Goal: Task Accomplishment & Management: Manage account settings

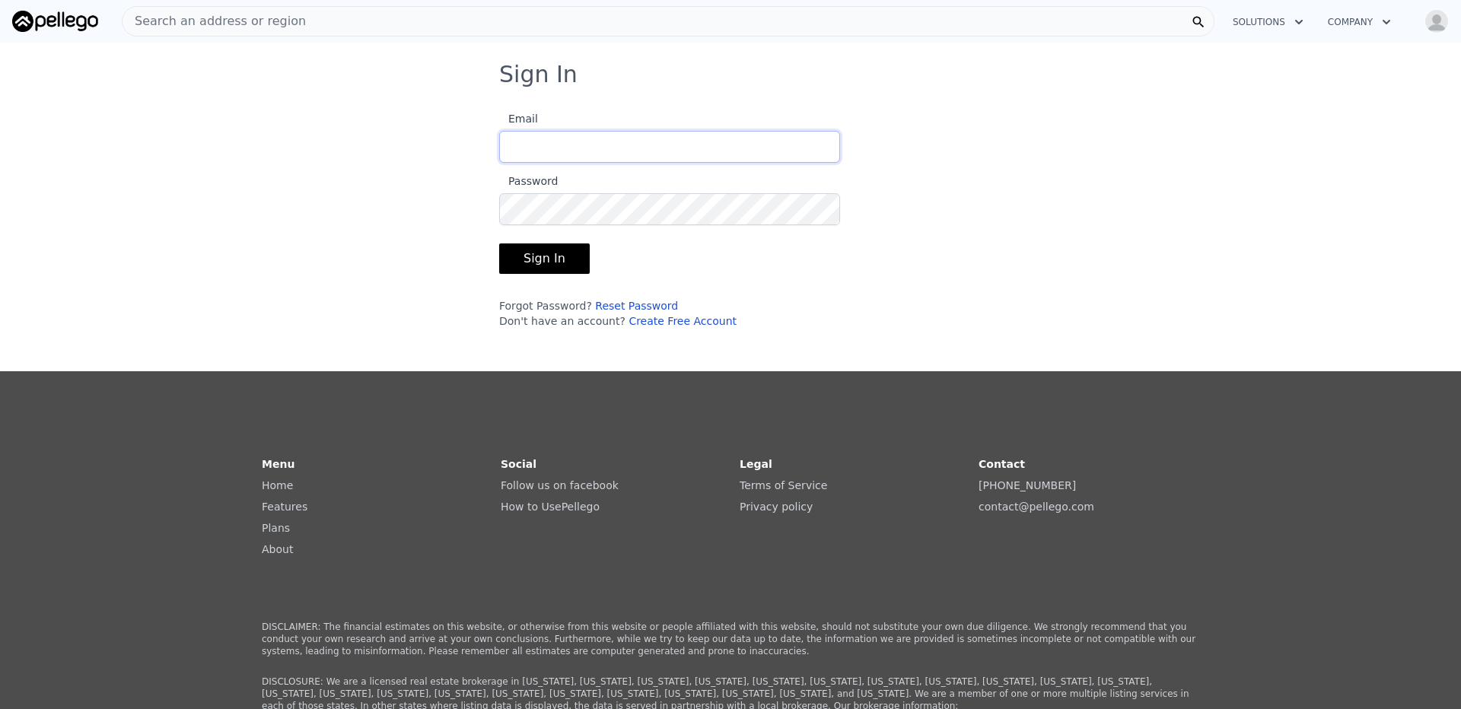
type input "[EMAIL_ADDRESS][DOMAIN_NAME]"
click at [530, 266] on button "Sign In" at bounding box center [544, 258] width 91 height 30
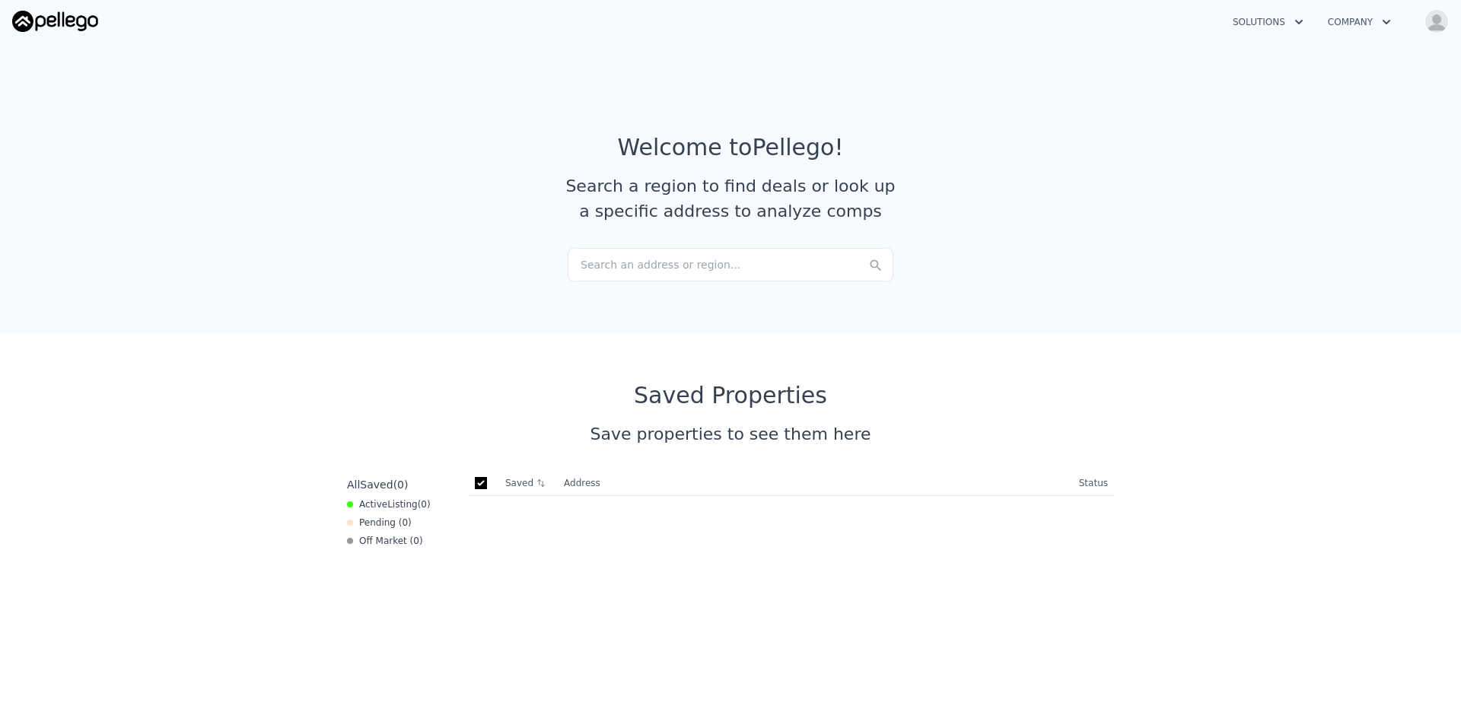
click at [475, 484] on input "checkbox" at bounding box center [481, 483] width 12 height 12
checkbox input "true"
click at [1351, 18] on button "Company" at bounding box center [1360, 21] width 88 height 27
click at [1284, 33] on button "Solutions" at bounding box center [1267, 21] width 95 height 27
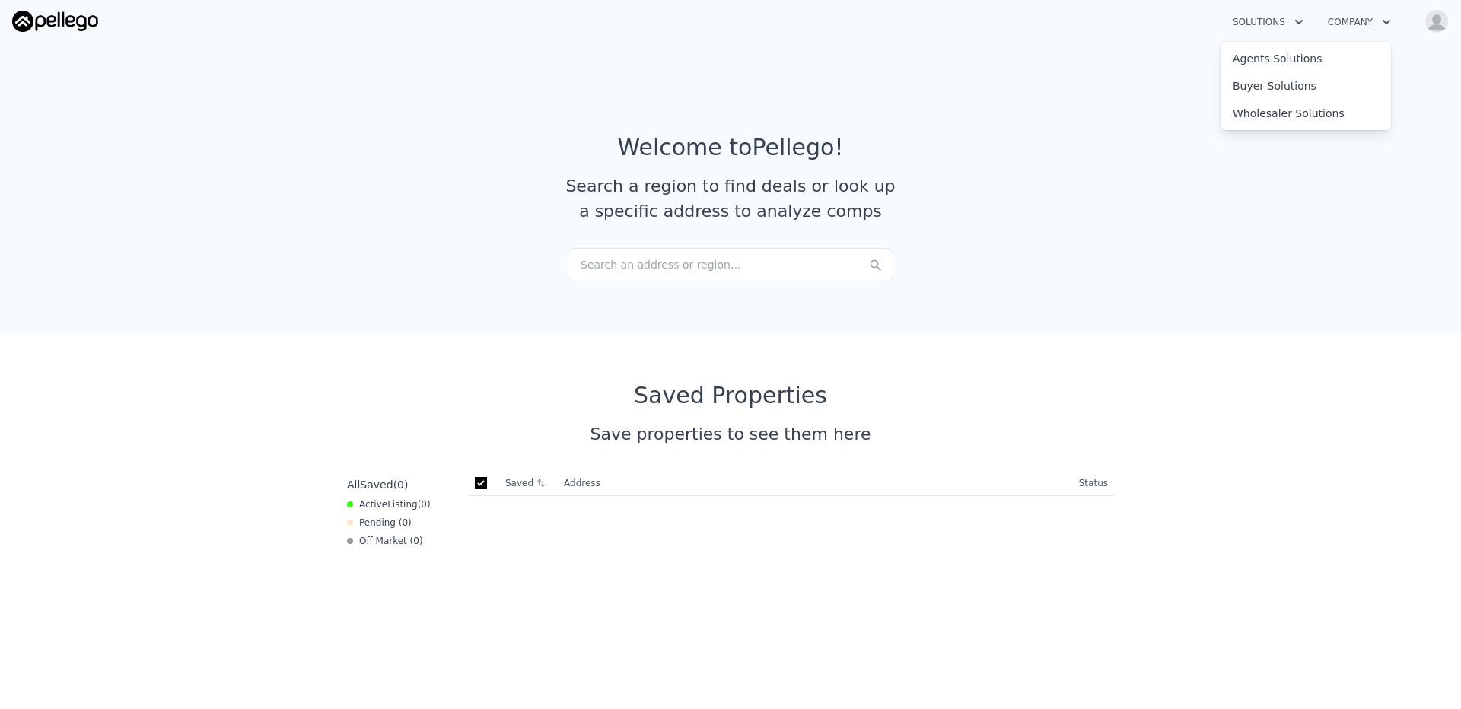
click at [1436, 14] on img "button" at bounding box center [1436, 21] width 24 height 24
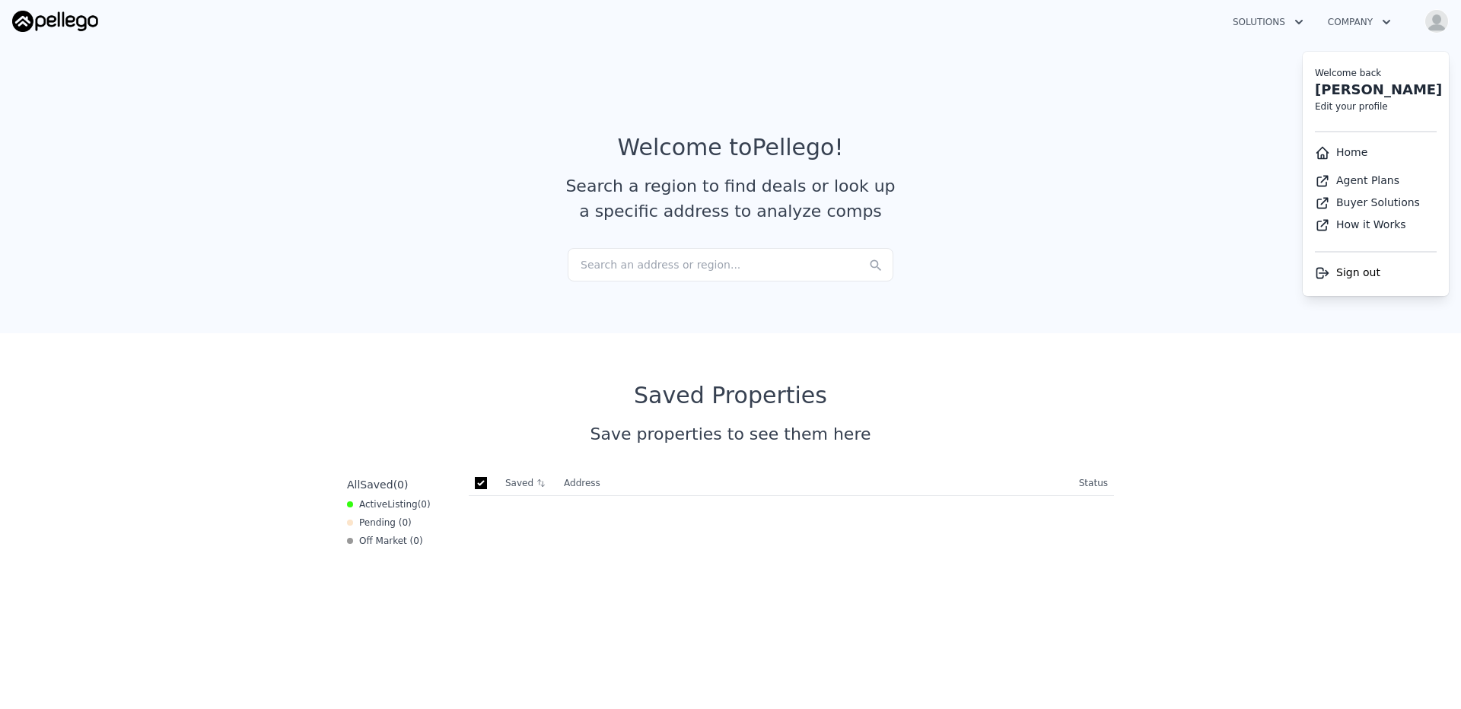
click at [1371, 106] on link "Edit your profile" at bounding box center [1351, 106] width 73 height 11
select select "53"
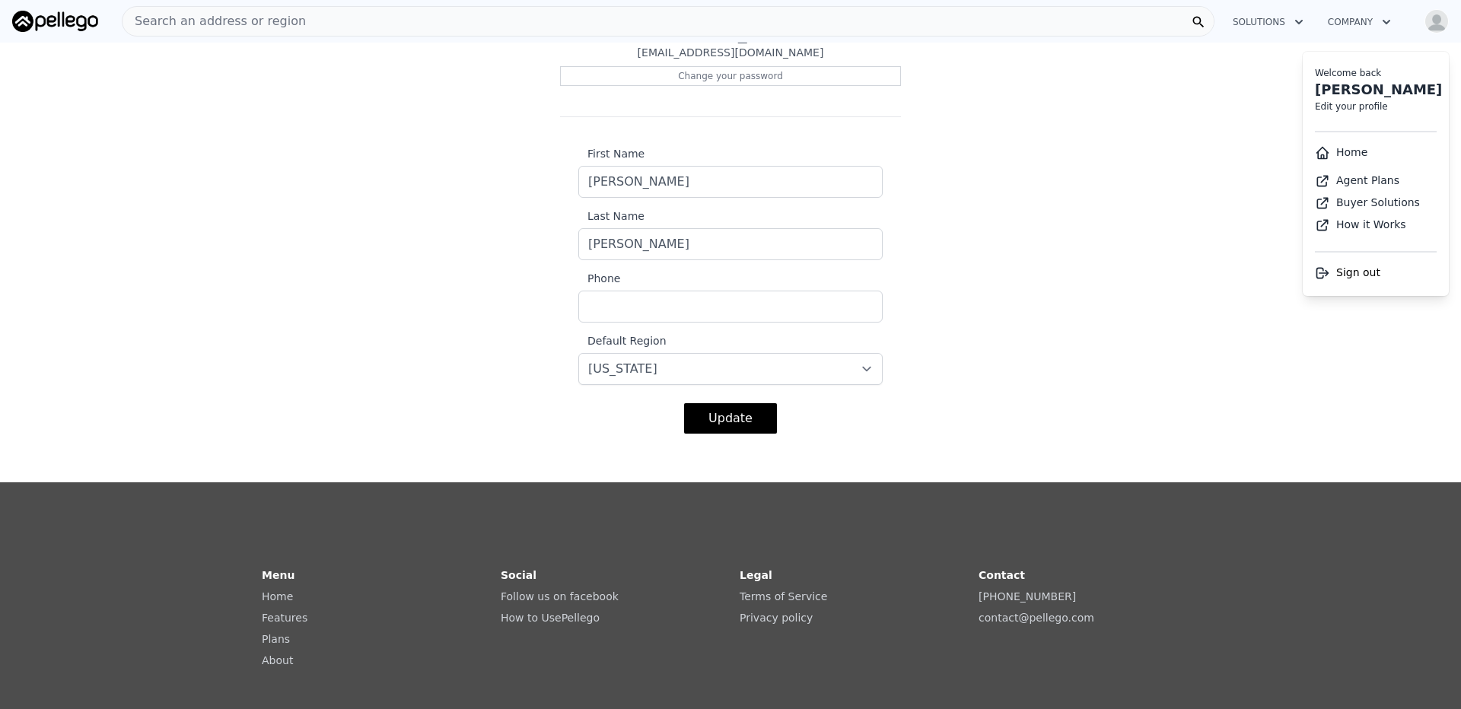
scroll to position [274, 0]
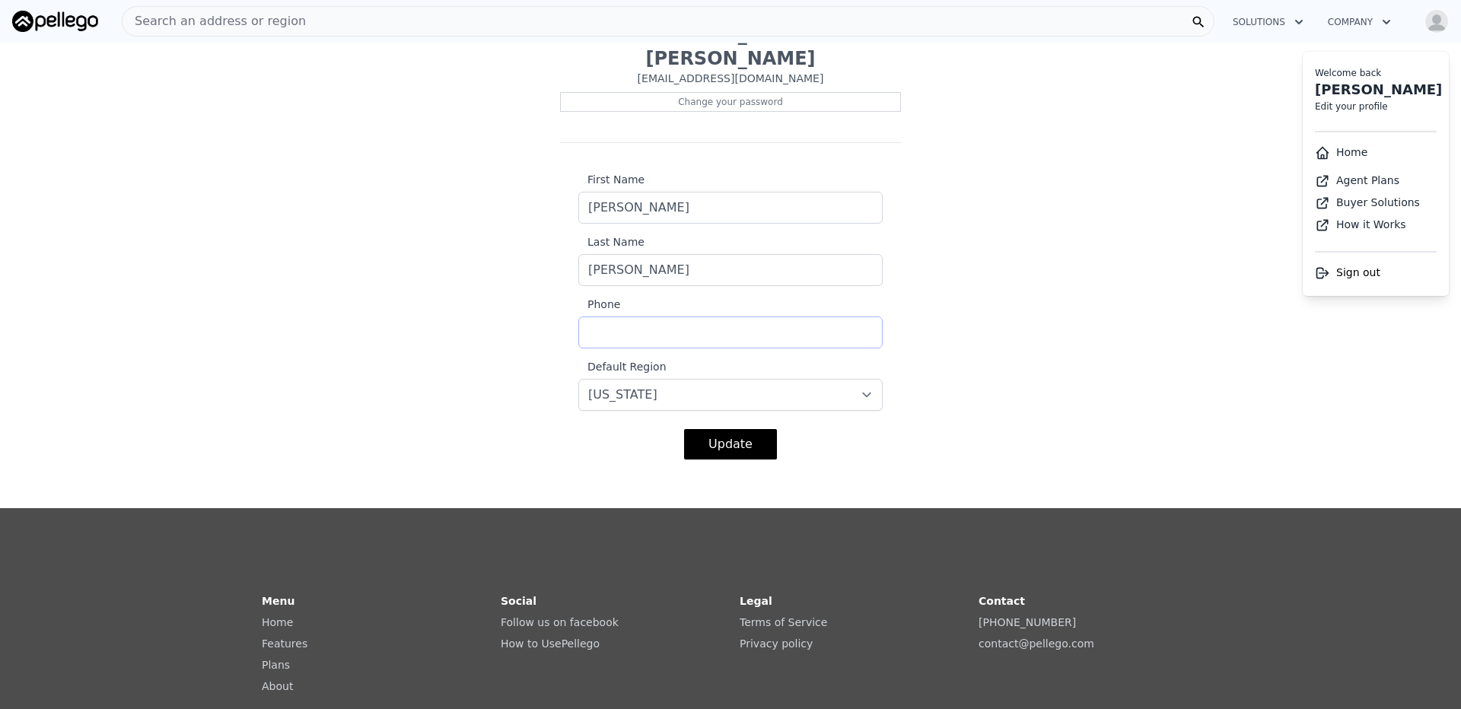
click at [780, 317] on input "Phone" at bounding box center [730, 333] width 304 height 32
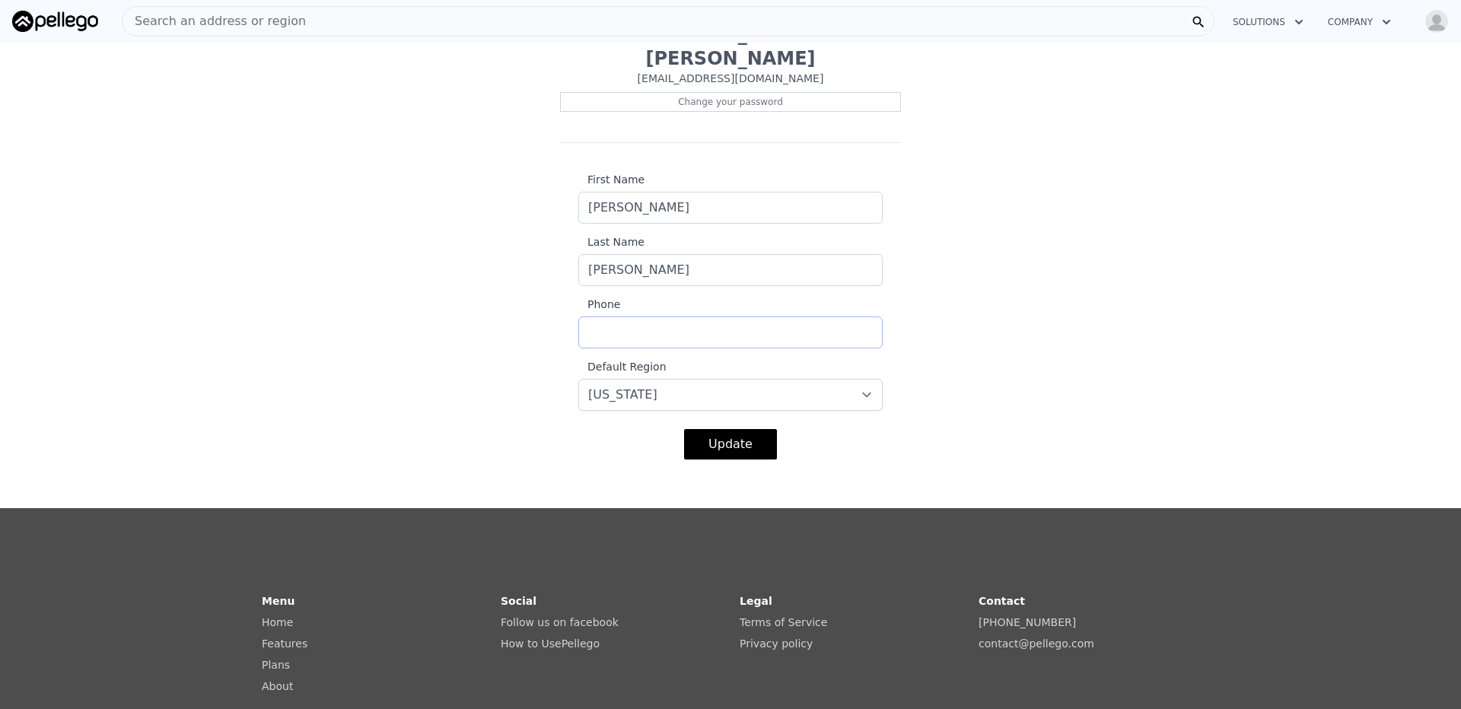
type input "4253058758"
click at [1009, 318] on div "Edit Account Edit Profile Picture [PERSON_NAME] [EMAIL_ADDRESS][DOMAIN_NAME] Ch…" at bounding box center [730, 132] width 1461 height 691
click at [750, 429] on button "Update" at bounding box center [730, 444] width 93 height 30
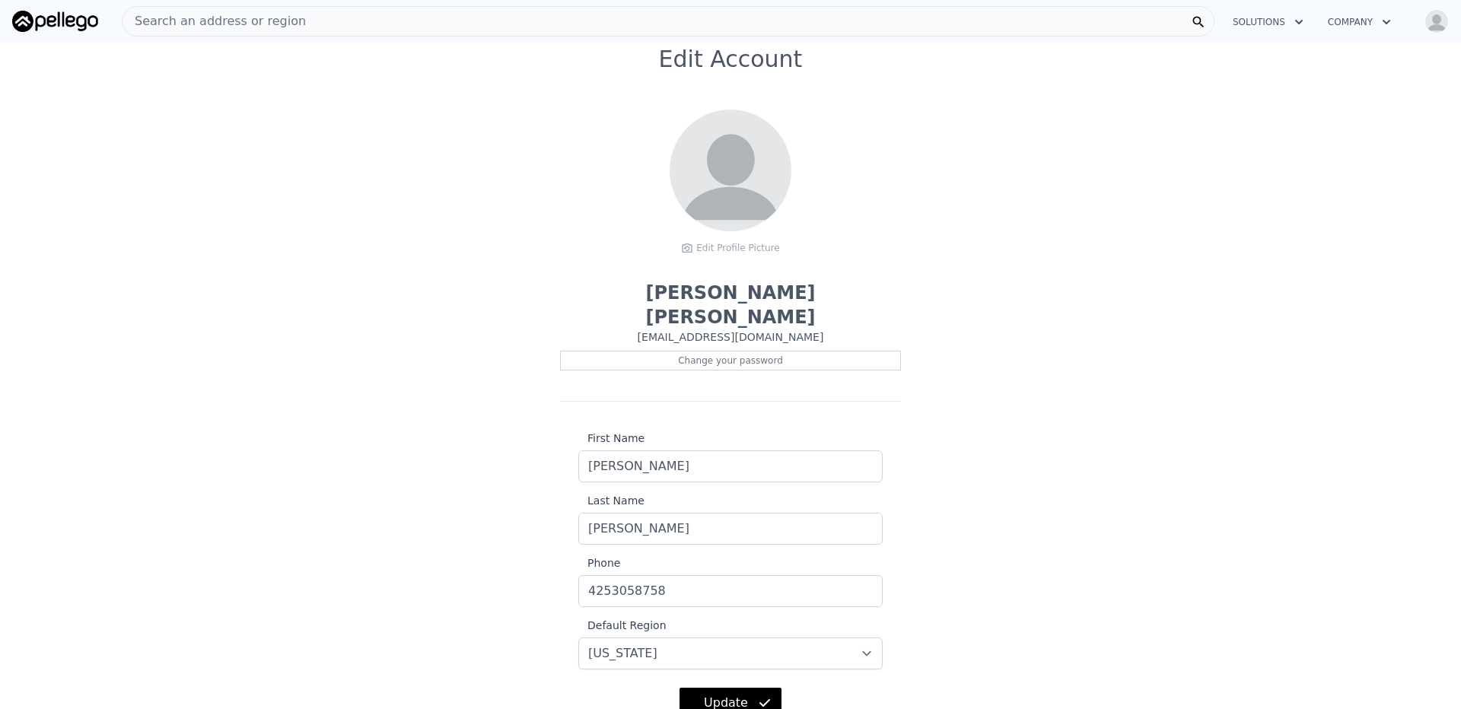
scroll to position [0, 0]
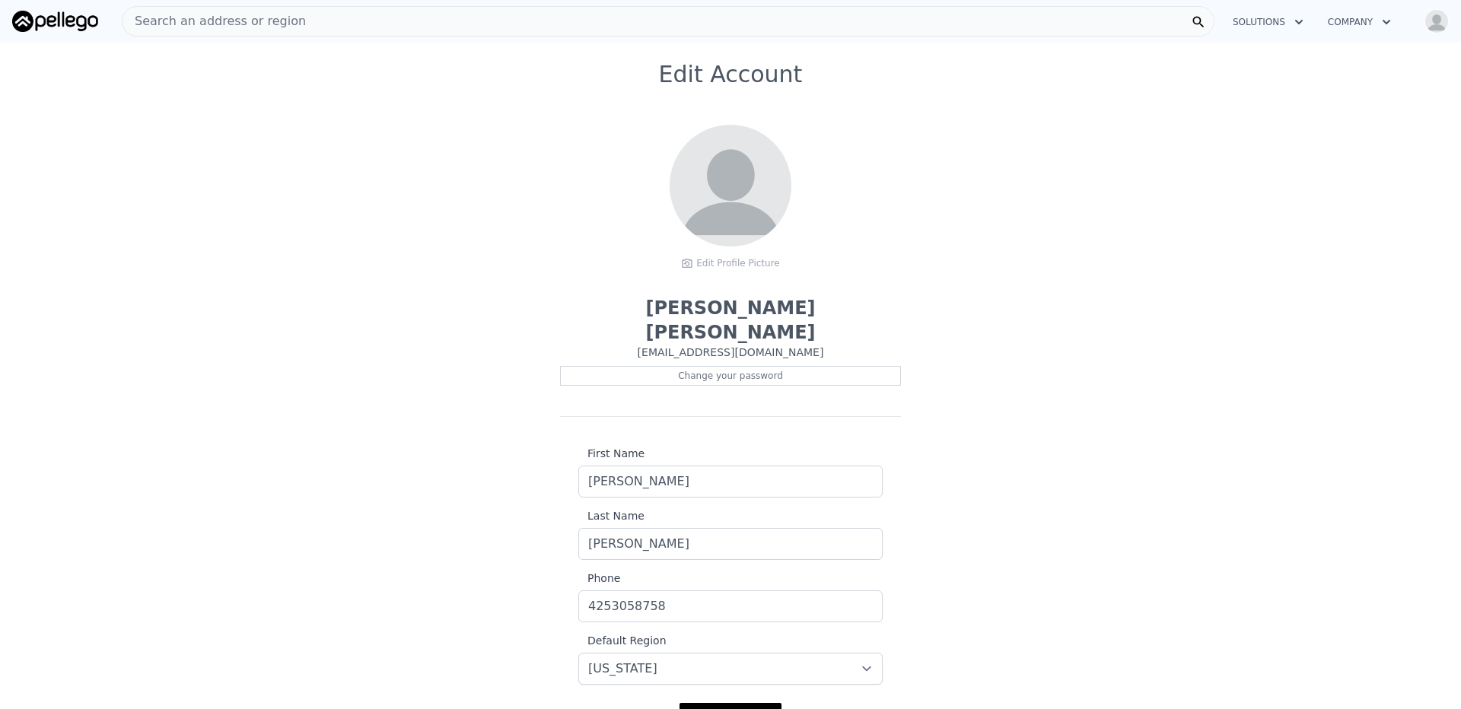
click at [1426, 14] on img "button" at bounding box center [1436, 21] width 24 height 24
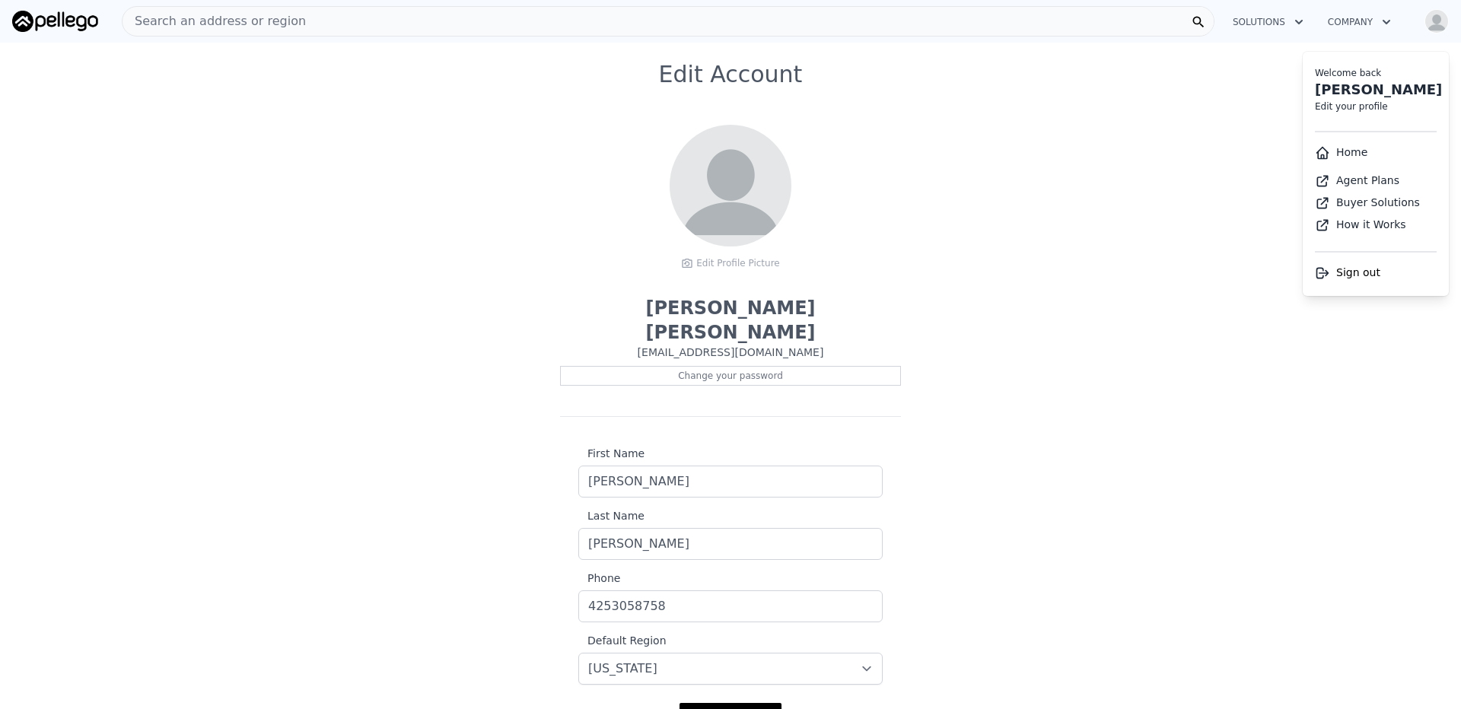
click at [1354, 176] on link "Agent Plans" at bounding box center [1357, 180] width 84 height 12
click at [1186, 130] on div "Edit Account Edit Profile Picture [PERSON_NAME] [EMAIL_ADDRESS][DOMAIN_NAME] Ch…" at bounding box center [730, 406] width 1461 height 691
